Goal: Information Seeking & Learning: Learn about a topic

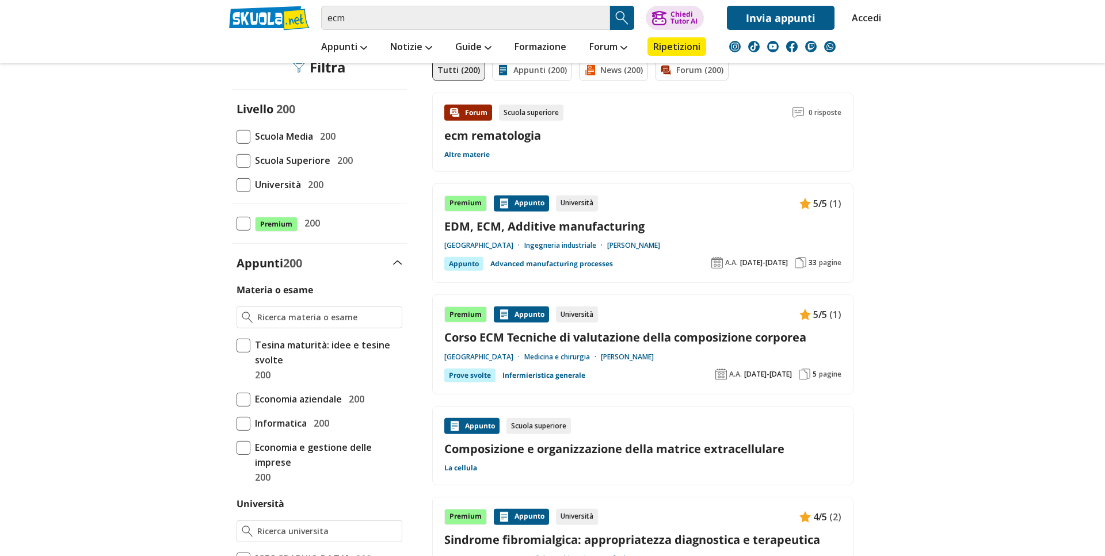
scroll to position [196, 0]
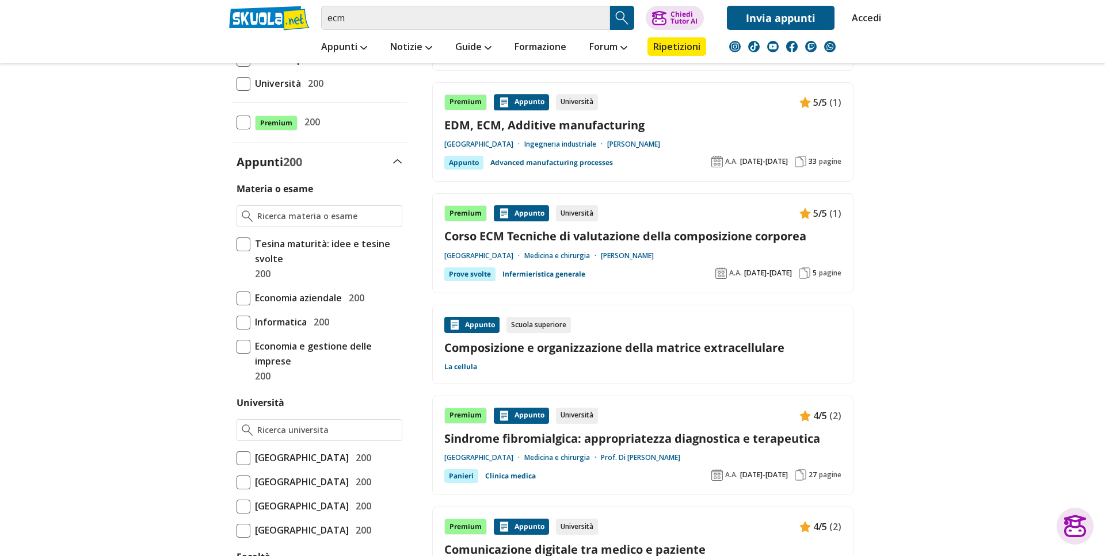
click at [647, 235] on link "Corso ECM Tecniche di valutazione della composizione corporea" at bounding box center [642, 236] width 397 height 16
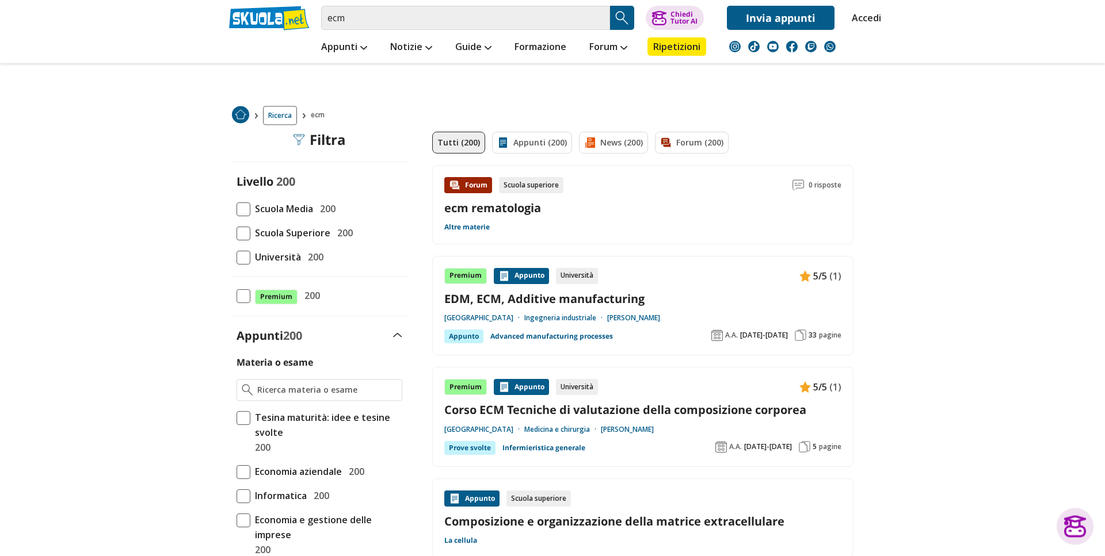
scroll to position [0, 0]
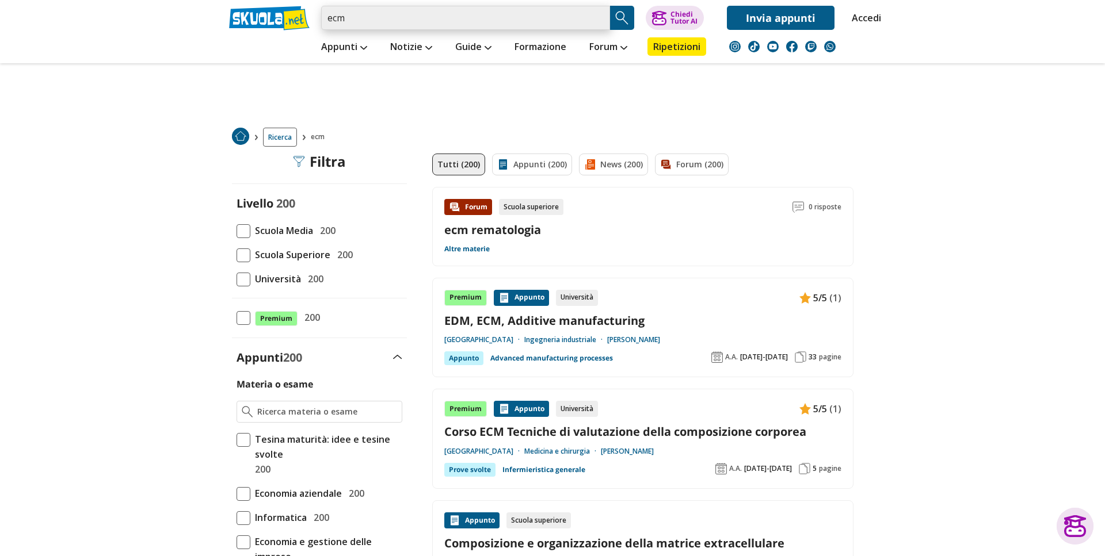
drag, startPoint x: 380, startPoint y: 20, endPoint x: 278, endPoint y: 24, distance: 101.3
click at [321, 24] on input "ecm" at bounding box center [465, 18] width 289 height 24
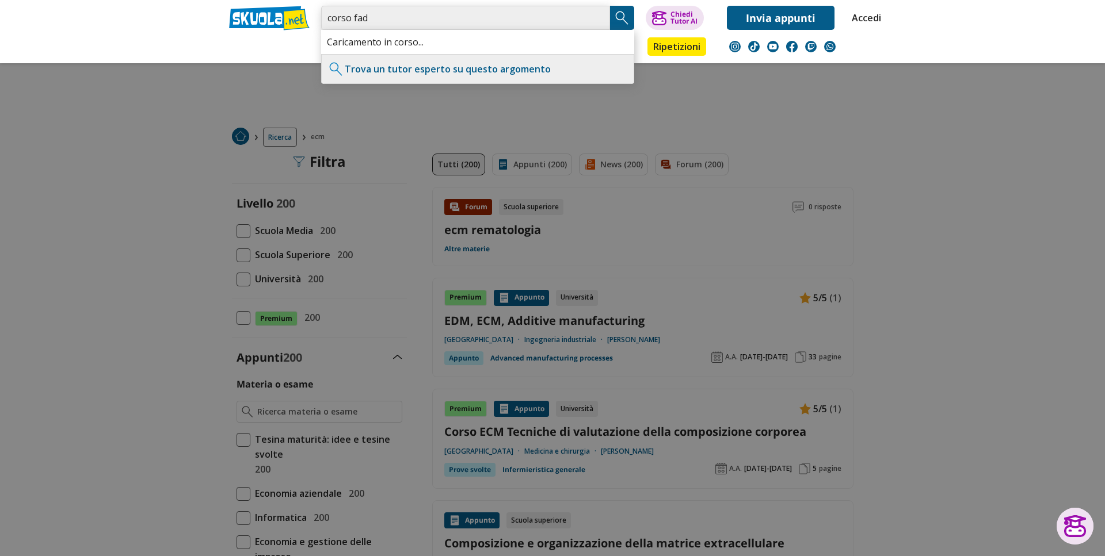
type input "corso fad"
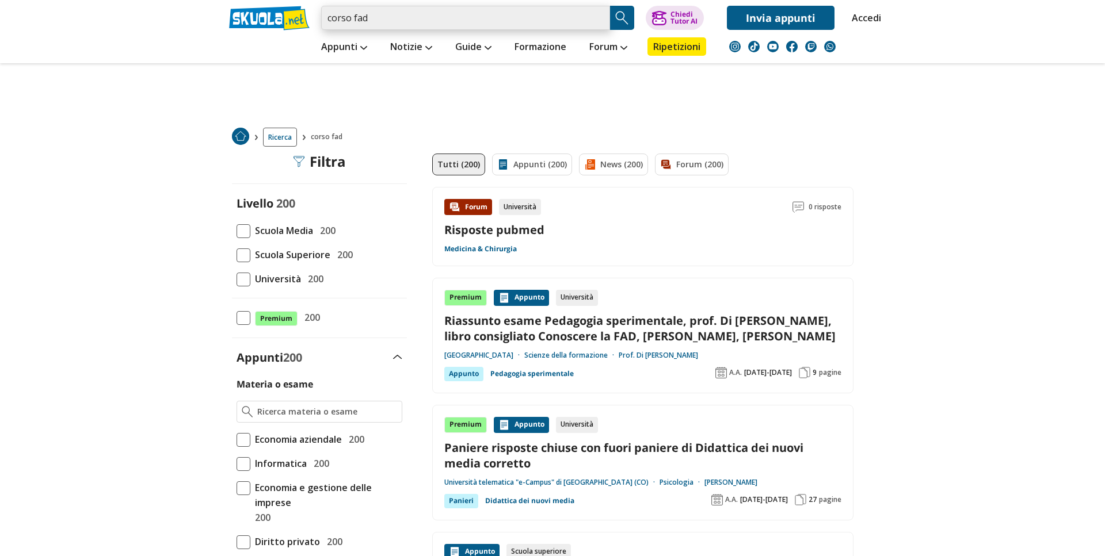
click at [334, 21] on input "corso fad" at bounding box center [465, 18] width 289 height 24
click at [334, 22] on input "corso fad" at bounding box center [465, 18] width 289 height 24
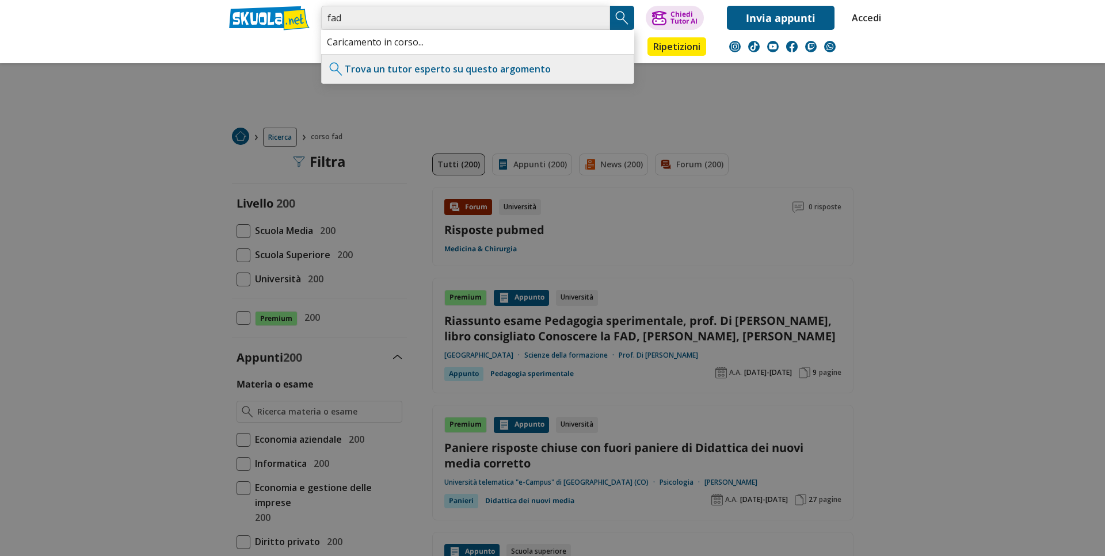
type input "fad"
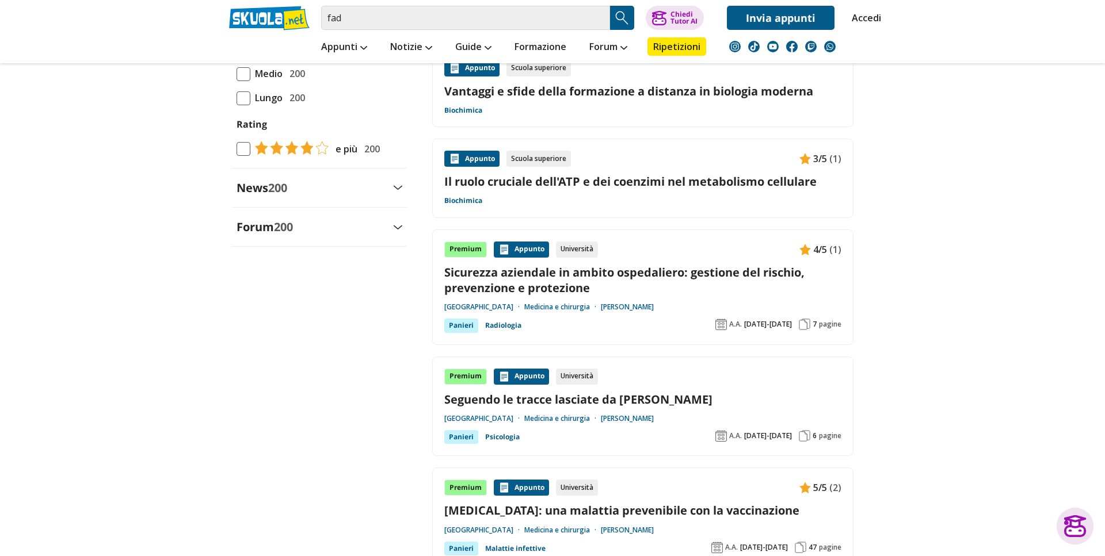
scroll to position [196, 0]
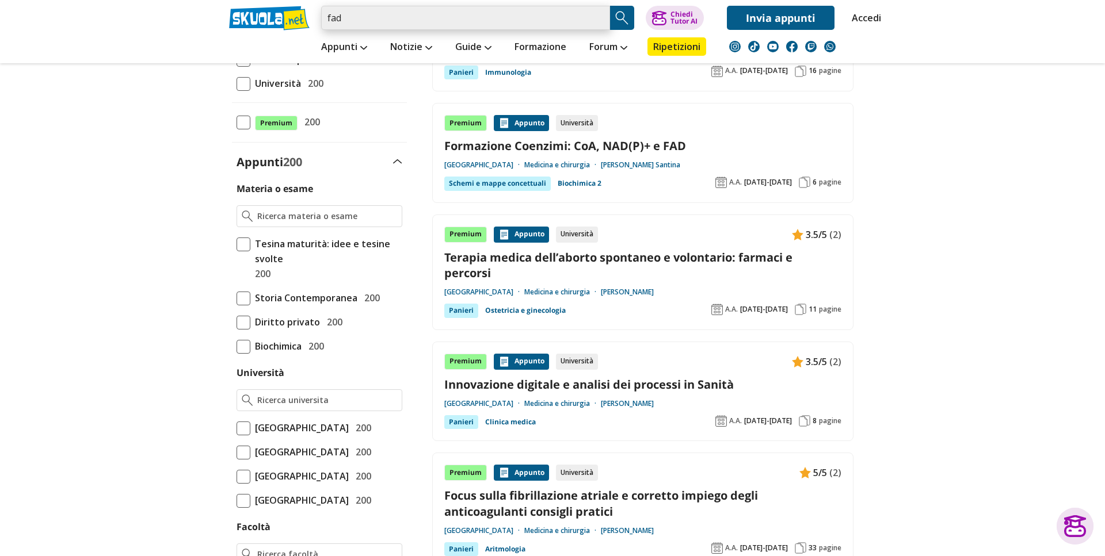
click at [346, 24] on input "fad" at bounding box center [465, 18] width 289 height 24
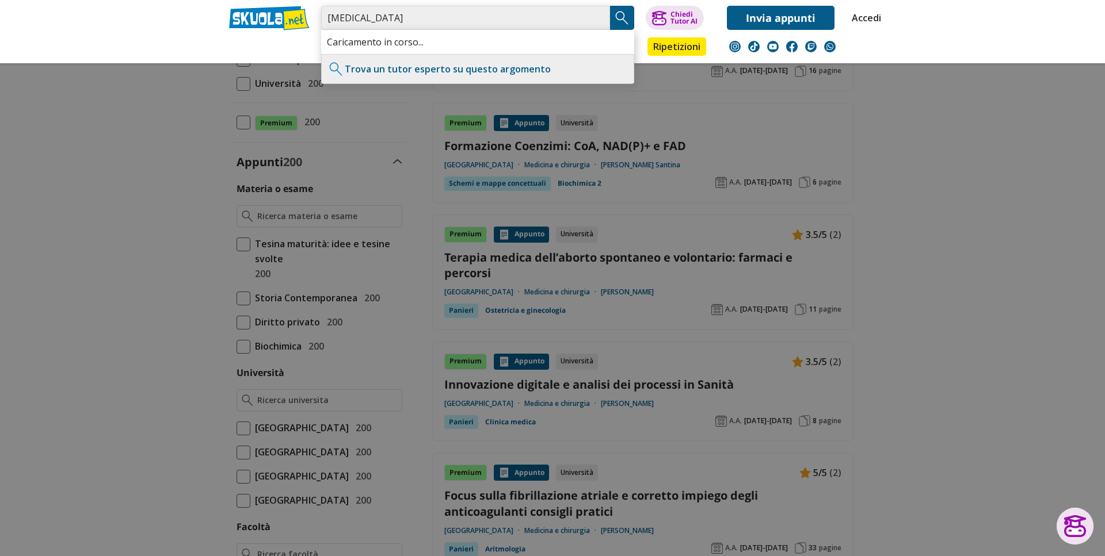
type input "e. coli"
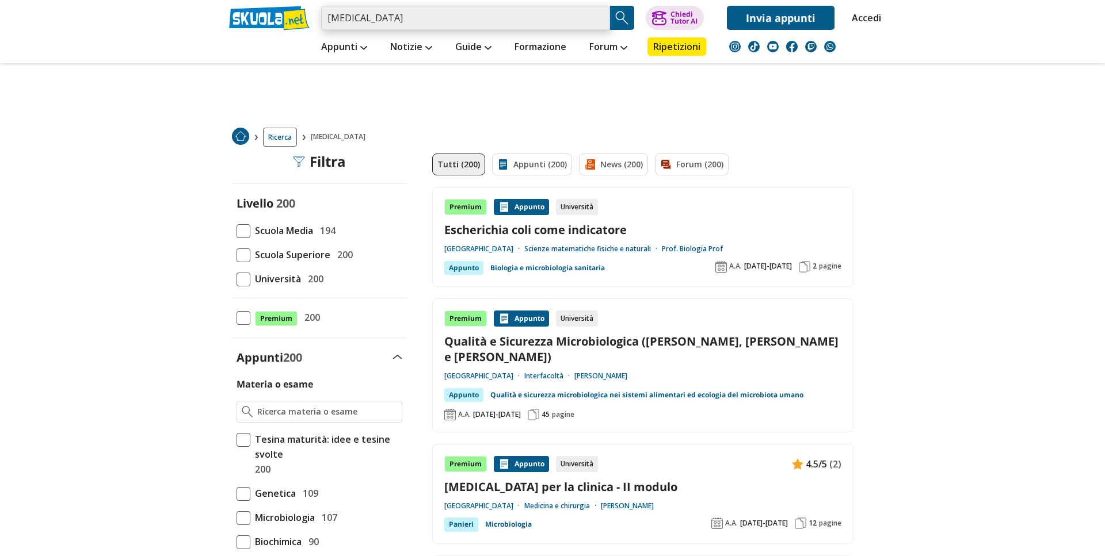
click at [450, 15] on input "e. coli" at bounding box center [465, 18] width 289 height 24
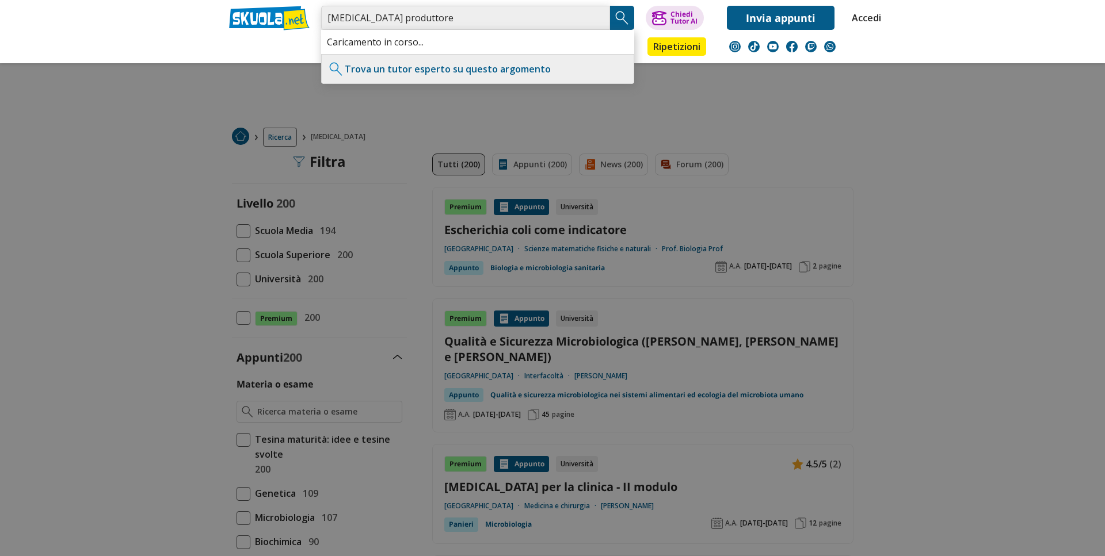
type input "[MEDICAL_DATA] produttore"
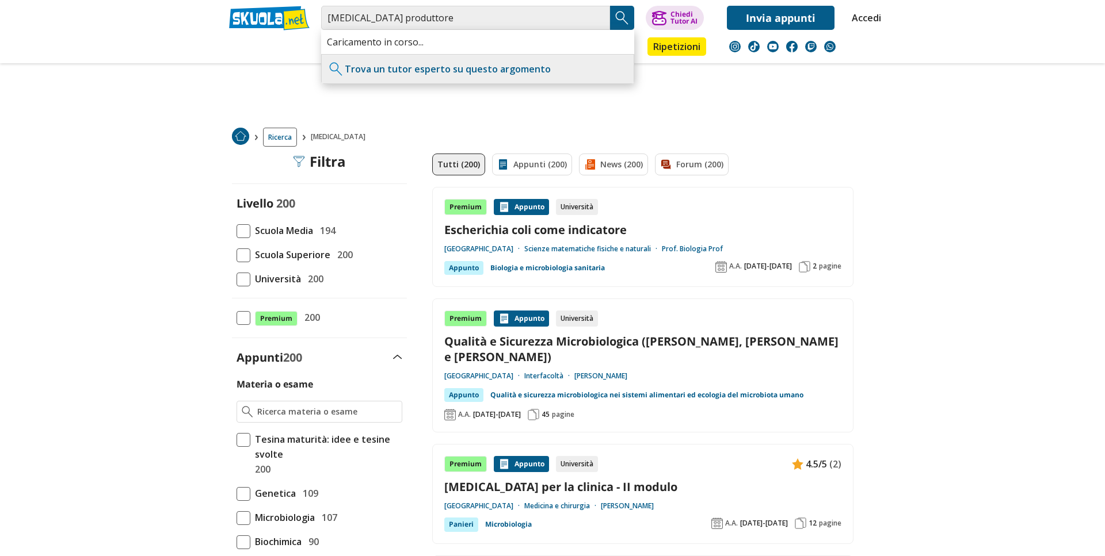
click at [618, 17] on img "Search Button" at bounding box center [621, 17] width 17 height 17
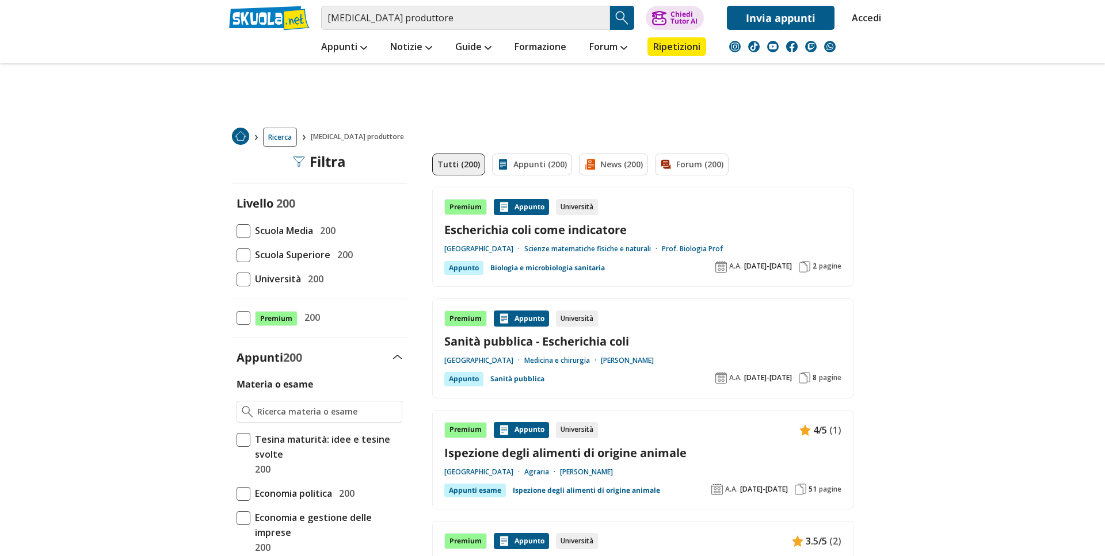
click at [277, 278] on span "Università" at bounding box center [275, 279] width 51 height 15
click at [236, 279] on input "Università 200" at bounding box center [236, 279] width 0 height 0
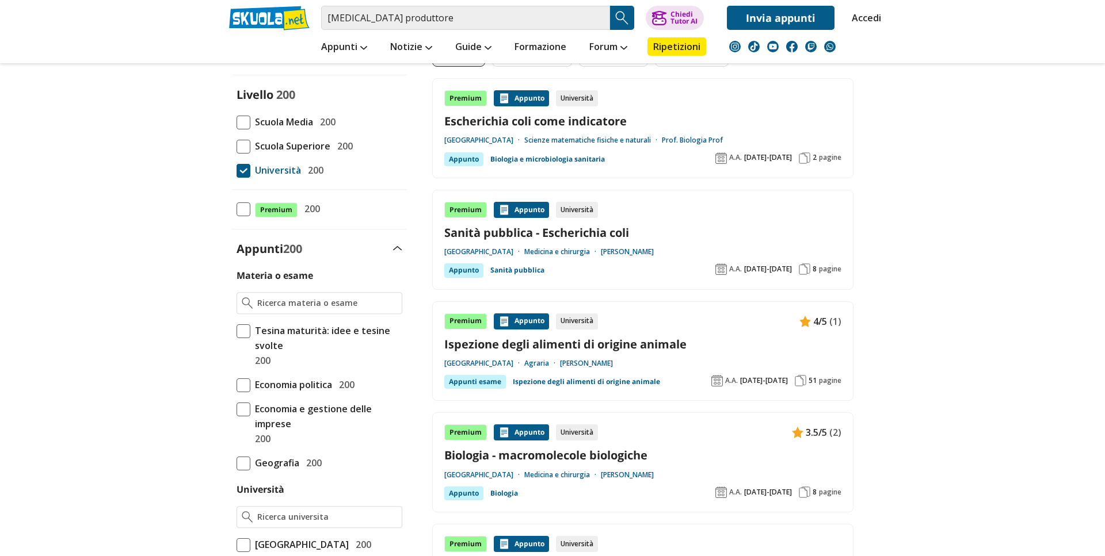
scroll to position [196, 0]
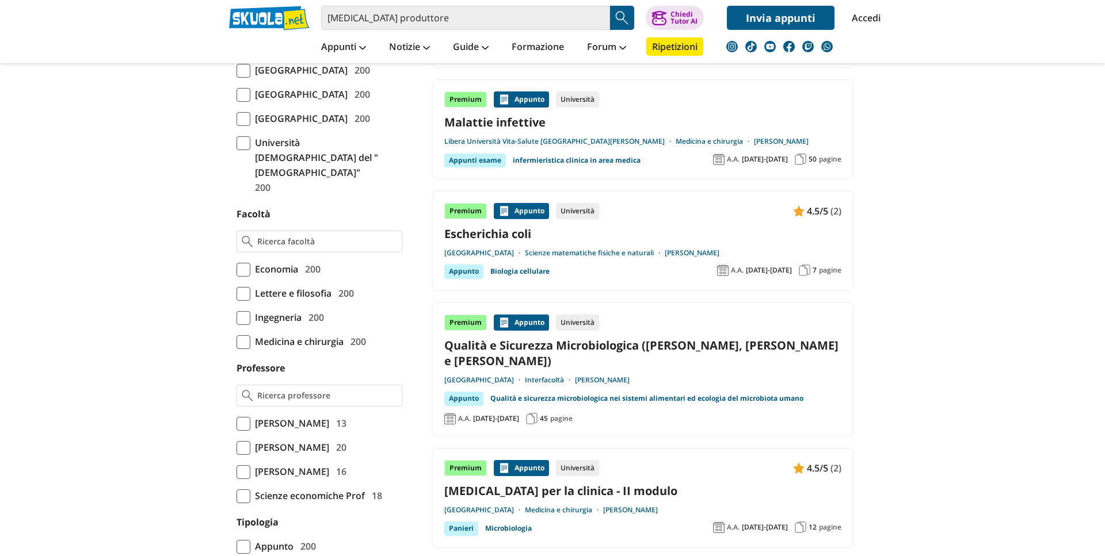
scroll to position [587, 0]
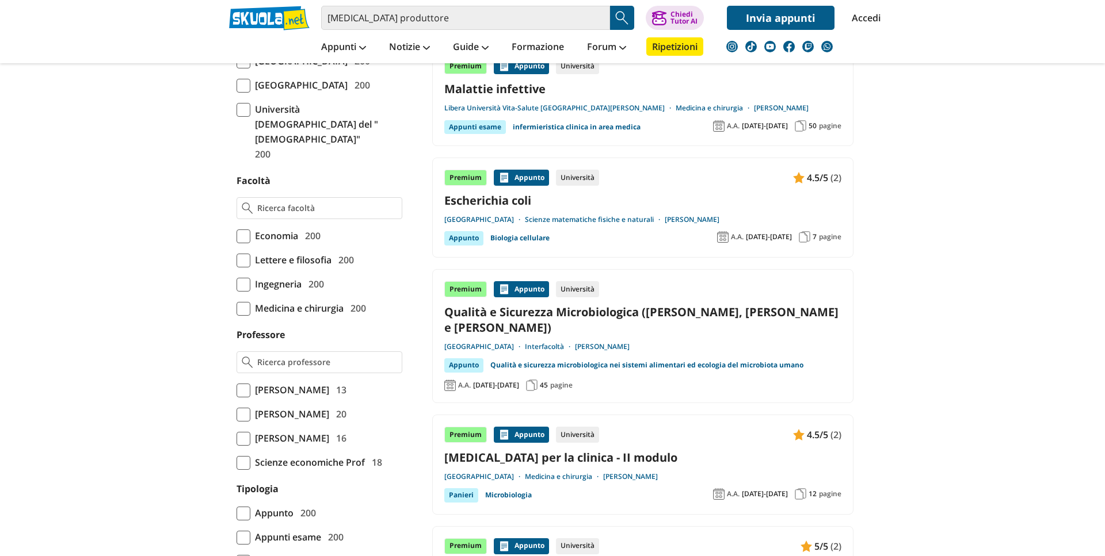
click at [284, 316] on span "Medicina e chirurgia" at bounding box center [296, 308] width 93 height 15
click at [236, 308] on input "Medicina e chirurgia 200" at bounding box center [236, 308] width 0 height 0
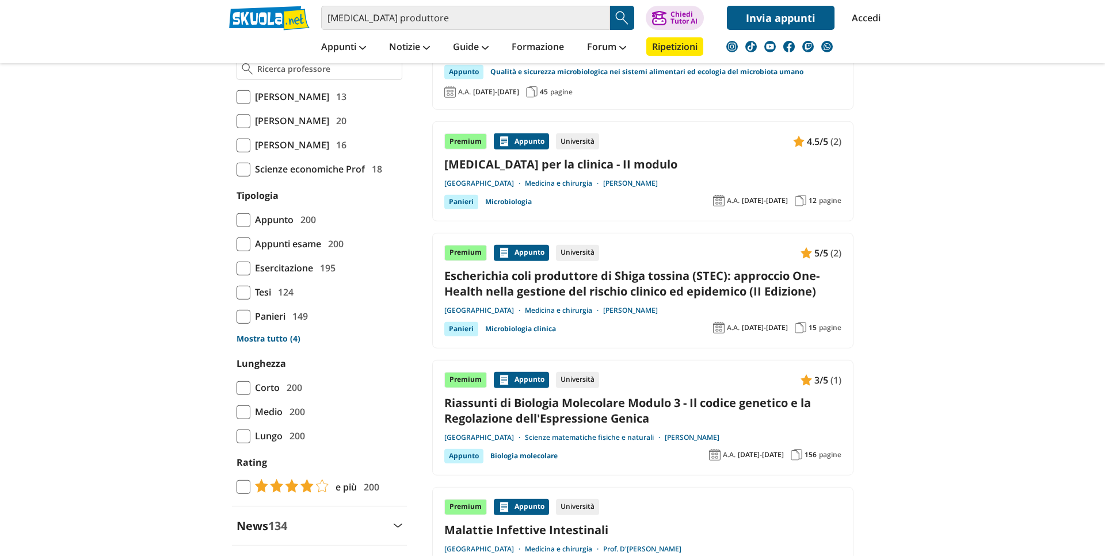
scroll to position [978, 0]
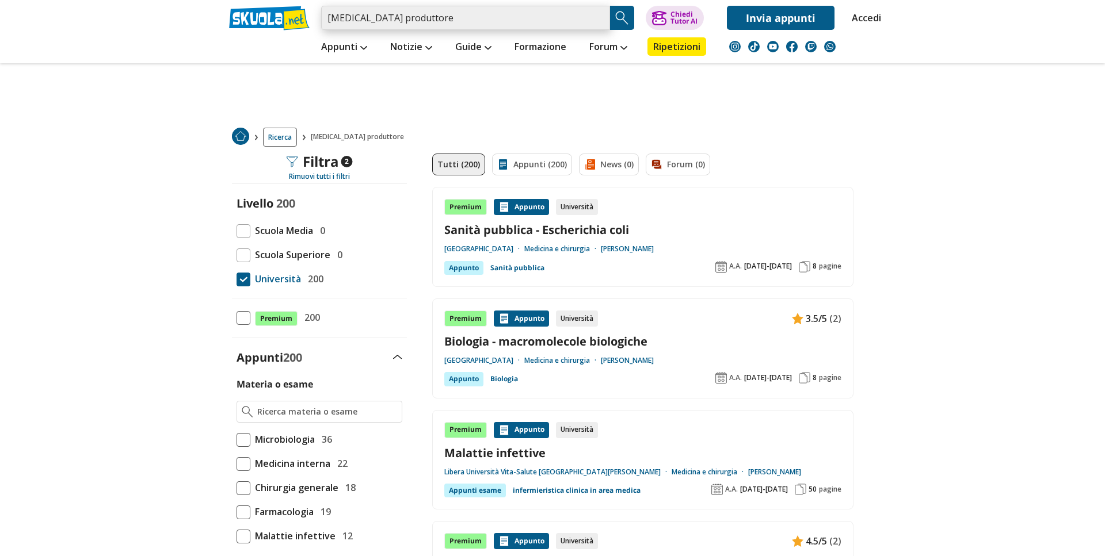
drag, startPoint x: 480, startPoint y: 12, endPoint x: 301, endPoint y: 16, distance: 179.0
click at [321, 16] on input "[MEDICAL_DATA] produttore" at bounding box center [465, 18] width 289 height 24
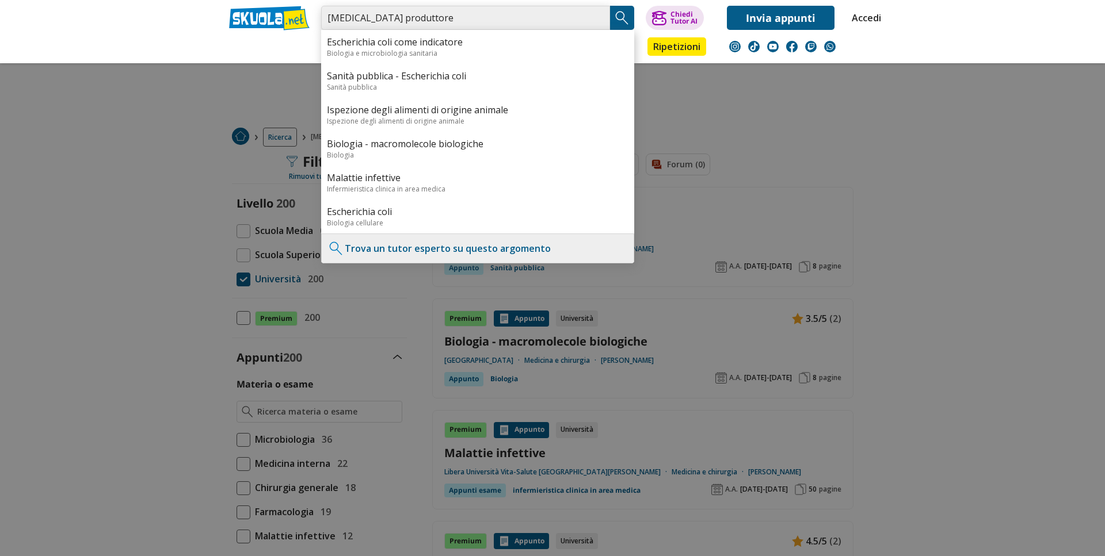
type input "f"
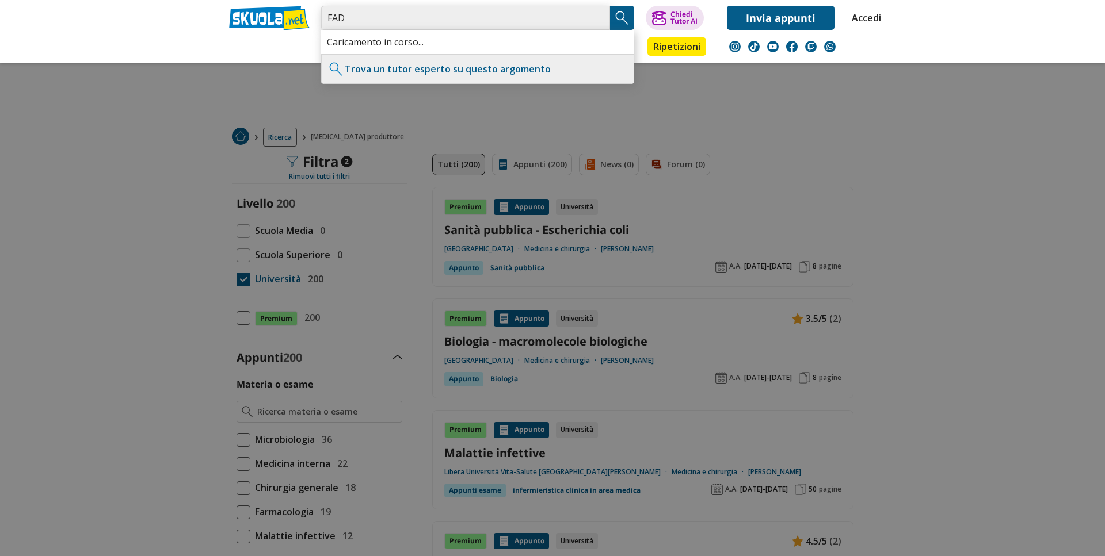
type input "FAD"
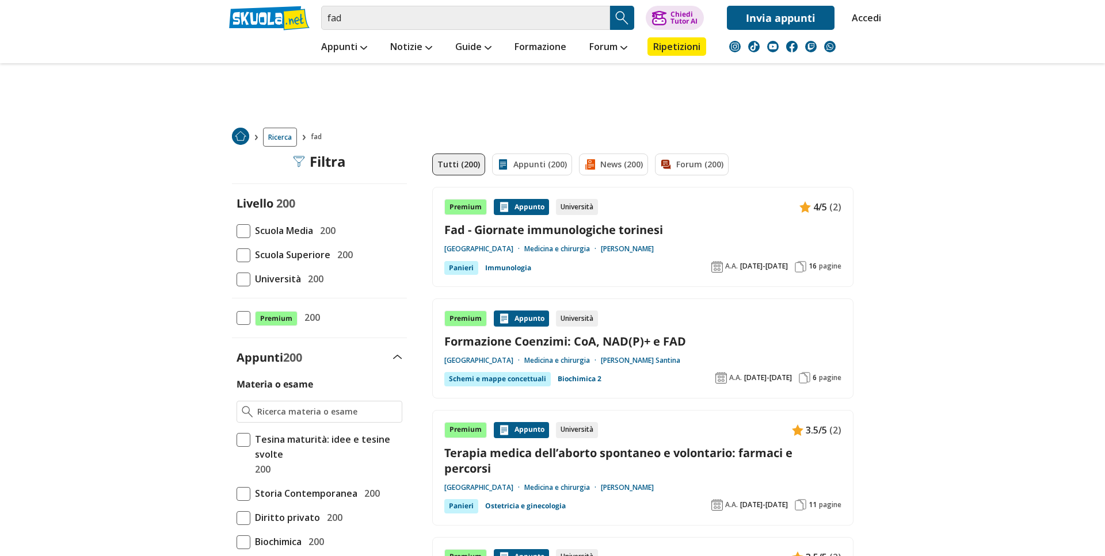
click at [657, 452] on link "Terapia medica dell’aborto spontaneo e volontario: farmaci e percorsi" at bounding box center [642, 460] width 397 height 31
click at [574, 345] on link "Formazione Coenzimi: CoA, NAD(P)+ e FAD" at bounding box center [642, 342] width 397 height 16
click at [626, 233] on link "Fad - Giornate immunologiche torinesi" at bounding box center [642, 230] width 397 height 16
